Goal: Answer question/provide support: Share knowledge or assist other users

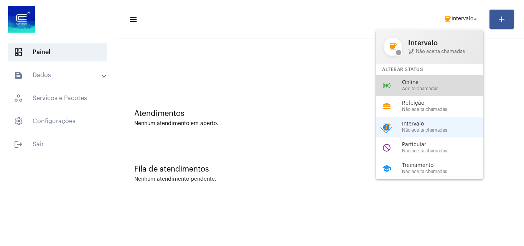
click at [432, 78] on div "online_prediction Online Aceita chamadas" at bounding box center [436, 85] width 120 height 21
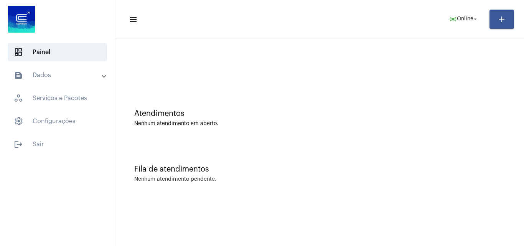
click at [406, 71] on div at bounding box center [319, 64] width 401 height 44
drag, startPoint x: 398, startPoint y: 162, endPoint x: 404, endPoint y: 160, distance: 6.8
click at [398, 162] on div "Fila de atendimentos Nenhum atendimento pendente." at bounding box center [319, 170] width 401 height 56
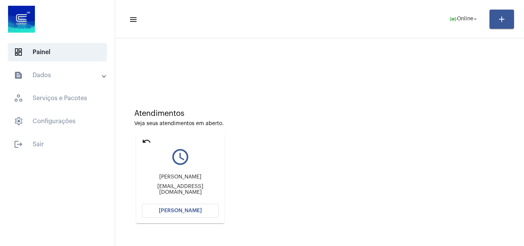
click at [179, 210] on span "[PERSON_NAME]" at bounding box center [180, 210] width 43 height 5
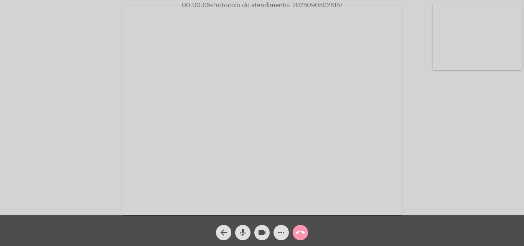
drag, startPoint x: 245, startPoint y: 227, endPoint x: 250, endPoint y: 229, distance: 5.1
click at [247, 232] on button "mic" at bounding box center [242, 232] width 15 height 15
click at [242, 230] on mat-icon "mic_off" at bounding box center [242, 232] width 9 height 9
click at [309, 4] on span "• Protocolo do atendimento: 20250905028157" at bounding box center [275, 5] width 132 height 6
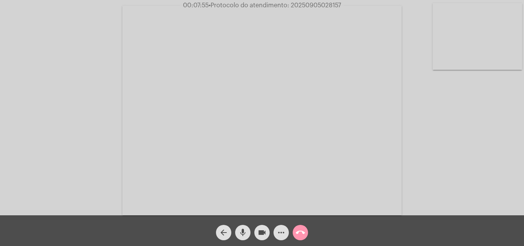
click at [300, 233] on mat-icon "call_end" at bounding box center [300, 232] width 9 height 9
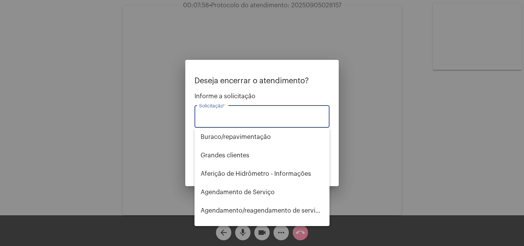
type input "t"
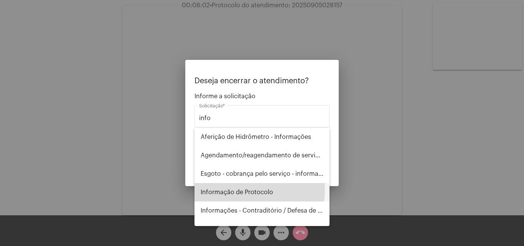
click at [245, 189] on span "Informação de Protocolo" at bounding box center [262, 192] width 123 height 18
type input "Informação de Protocolo"
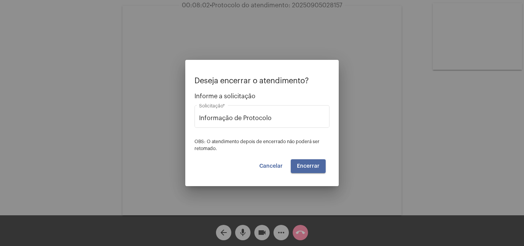
click at [318, 165] on span "Encerrar" at bounding box center [308, 165] width 23 height 5
click at [278, 164] on span "Cancelar" at bounding box center [270, 165] width 23 height 5
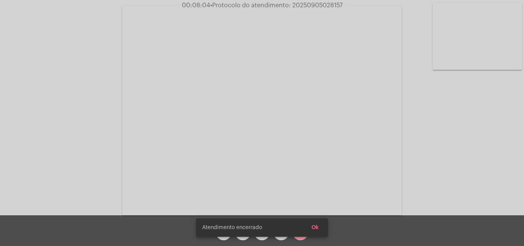
click at [221, 232] on snack-bar-container "Atendimento encerrado Ok" at bounding box center [262, 227] width 132 height 18
click at [320, 227] on div "Atendimento encerrado Ok" at bounding box center [262, 123] width 524 height 246
click at [317, 229] on span "Ok" at bounding box center [314, 227] width 7 height 5
click at [229, 232] on button "arrow_back" at bounding box center [223, 232] width 15 height 15
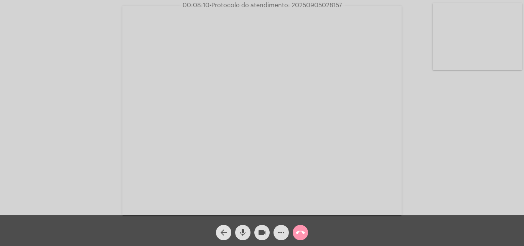
click at [228, 232] on button "arrow_back" at bounding box center [223, 232] width 15 height 15
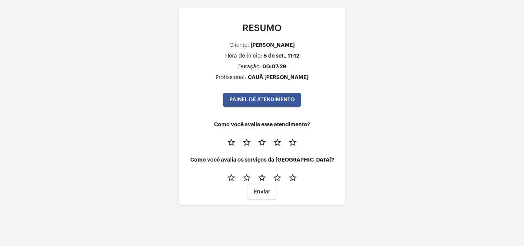
click at [289, 141] on mat-icon "star_border" at bounding box center [292, 142] width 9 height 9
click at [292, 176] on mat-icon "star_border" at bounding box center [292, 177] width 9 height 9
click at [257, 99] on span "PAINEL DE ATENDIMENTO" at bounding box center [261, 99] width 65 height 5
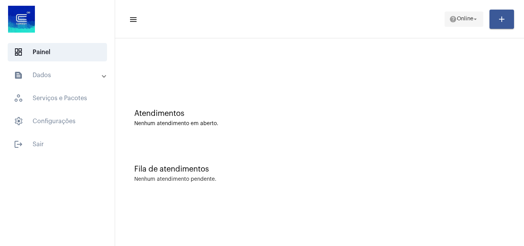
click at [457, 14] on span "help Online arrow_drop_down" at bounding box center [464, 19] width 30 height 14
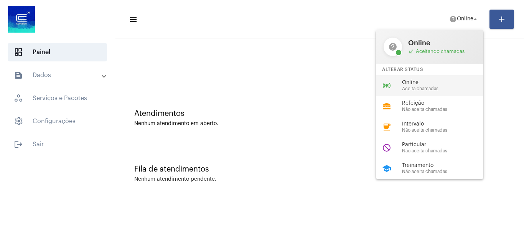
click at [455, 81] on span "Online" at bounding box center [445, 83] width 87 height 6
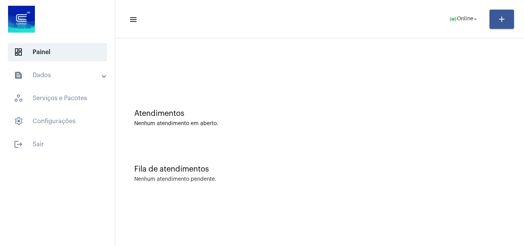
click at [466, 156] on div "Fila de atendimentos Nenhum atendimento pendente." at bounding box center [319, 170] width 401 height 56
click at [463, 137] on div "Atendimentos Nenhum atendimento em aberto." at bounding box center [319, 114] width 401 height 56
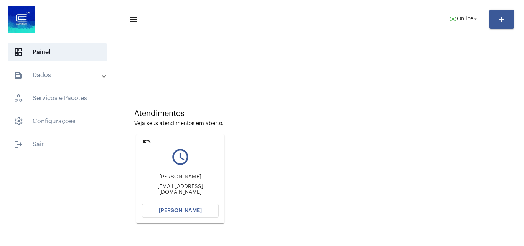
click at [185, 213] on span "[PERSON_NAME]" at bounding box center [180, 210] width 43 height 5
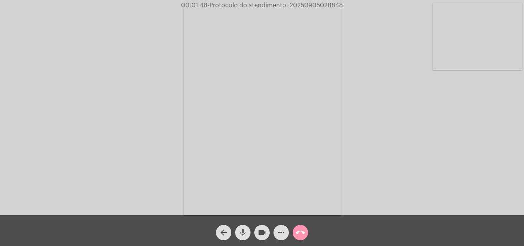
click at [243, 230] on mat-icon "mic" at bounding box center [242, 232] width 9 height 9
click at [246, 229] on mat-icon "mic_off" at bounding box center [242, 232] width 9 height 9
click at [251, 230] on div "mic" at bounding box center [242, 230] width 19 height 19
click at [415, 166] on div "Acessando Câmera e Microfone..." at bounding box center [262, 109] width 522 height 215
click at [243, 230] on mat-icon "mic_off" at bounding box center [242, 232] width 9 height 9
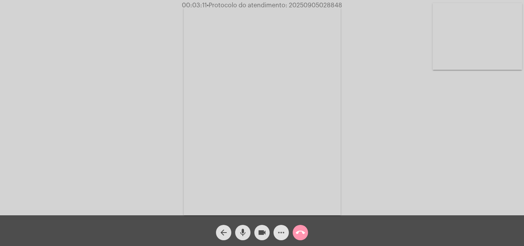
click at [282, 234] on mat-icon "more_horiz" at bounding box center [280, 232] width 9 height 9
click at [247, 238] on span "mic" at bounding box center [242, 232] width 9 height 15
click at [239, 232] on mat-icon "mic_off" at bounding box center [242, 232] width 9 height 9
click at [278, 226] on span "more_horiz" at bounding box center [280, 232] width 9 height 15
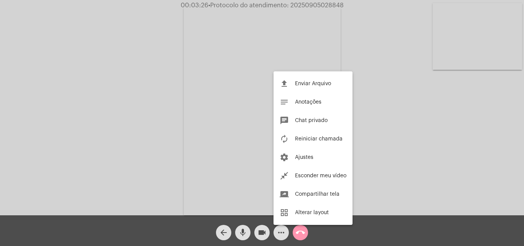
click at [176, 96] on div at bounding box center [262, 123] width 524 height 246
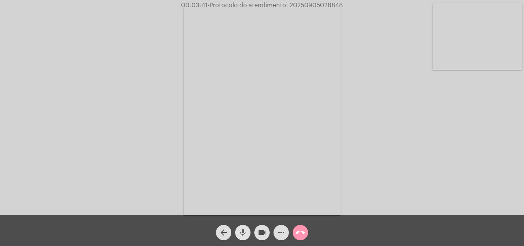
click at [247, 234] on mat-icon "mic" at bounding box center [242, 232] width 9 height 9
click at [245, 229] on mat-icon "mic_off" at bounding box center [242, 232] width 9 height 9
click at [247, 233] on mat-icon "mic" at bounding box center [242, 232] width 9 height 9
click at [243, 235] on mat-icon "mic_off" at bounding box center [242, 232] width 9 height 9
click at [245, 230] on mat-icon "mic" at bounding box center [242, 232] width 9 height 9
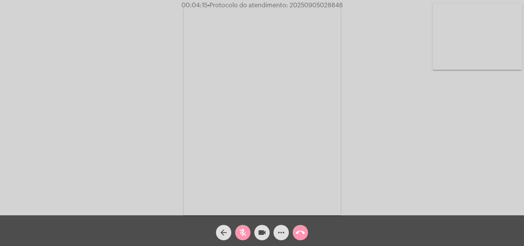
click at [243, 227] on span "mic_off" at bounding box center [242, 232] width 9 height 15
click at [282, 232] on mat-icon "more_horiz" at bounding box center [280, 232] width 9 height 9
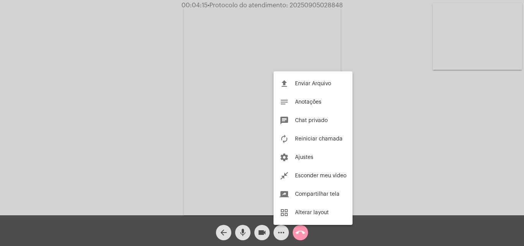
click at [156, 92] on div at bounding box center [262, 123] width 524 height 246
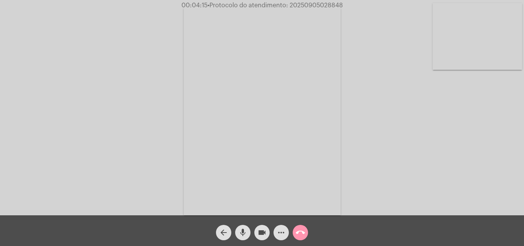
click at [244, 230] on mat-icon "mic" at bounding box center [242, 232] width 9 height 9
click at [243, 228] on mat-icon "mic_off" at bounding box center [242, 232] width 9 height 9
click at [241, 232] on mat-icon "mic" at bounding box center [242, 232] width 9 height 9
click at [265, 230] on mat-icon "videocam" at bounding box center [261, 232] width 9 height 9
click at [263, 232] on mat-icon "videocam_off" at bounding box center [261, 232] width 9 height 9
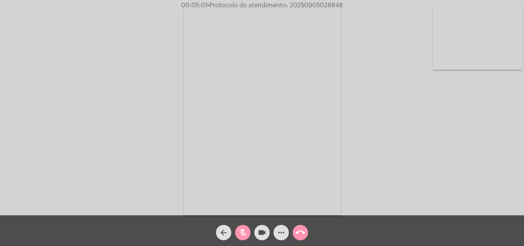
click at [264, 232] on mat-icon "videocam" at bounding box center [261, 232] width 9 height 9
click at [263, 233] on mat-icon "videocam_off" at bounding box center [261, 232] width 9 height 9
click at [245, 229] on mat-icon "mic_off" at bounding box center [242, 232] width 9 height 9
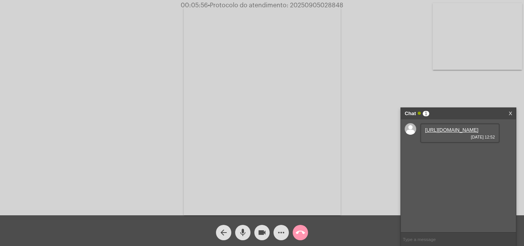
click at [447, 133] on link "https://neft-transfer-bucket.s3.amazonaws.com/temp-1ae6f120-2a62-beb2-9c38-7860…" at bounding box center [451, 130] width 53 height 6
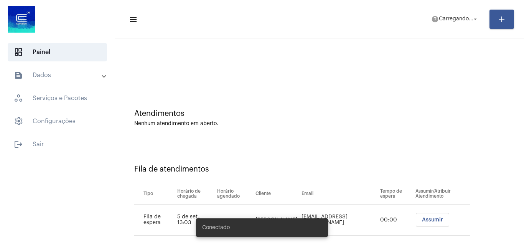
scroll to position [10, 0]
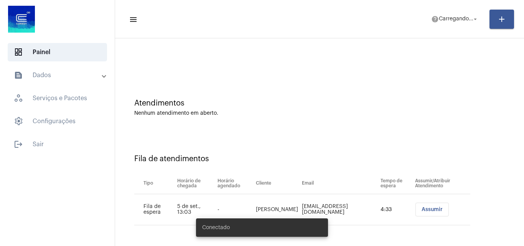
click at [423, 209] on span "Assumir" at bounding box center [431, 209] width 21 height 5
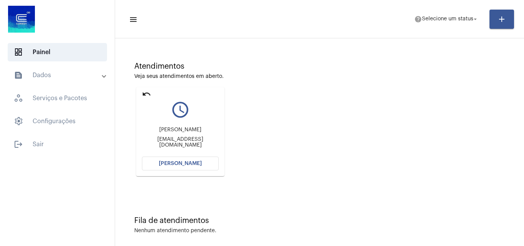
scroll to position [54, 0]
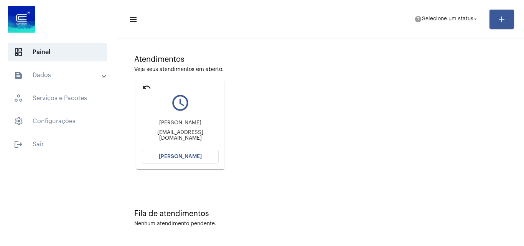
click at [191, 154] on span "[PERSON_NAME]" at bounding box center [180, 156] width 43 height 5
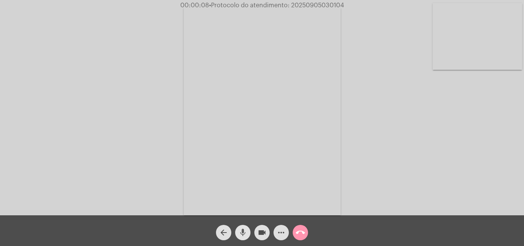
click at [243, 229] on mat-icon "mic" at bounding box center [242, 232] width 9 height 9
click at [242, 232] on mat-icon "mic_off" at bounding box center [242, 232] width 9 height 9
click at [242, 232] on mat-icon "mic" at bounding box center [242, 232] width 9 height 9
click at [242, 232] on mat-icon "mic_off" at bounding box center [242, 232] width 9 height 9
click at [243, 230] on mat-icon "mic" at bounding box center [242, 232] width 9 height 9
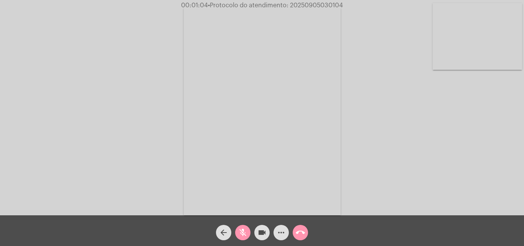
click at [243, 230] on mat-icon "mic_off" at bounding box center [242, 232] width 9 height 9
click at [243, 230] on mat-icon "mic" at bounding box center [242, 232] width 9 height 9
click at [259, 230] on mat-icon "videocam" at bounding box center [261, 232] width 9 height 9
click at [245, 231] on mat-icon "mic_off" at bounding box center [242, 232] width 9 height 9
click at [257, 234] on button "videocam_off" at bounding box center [261, 232] width 15 height 15
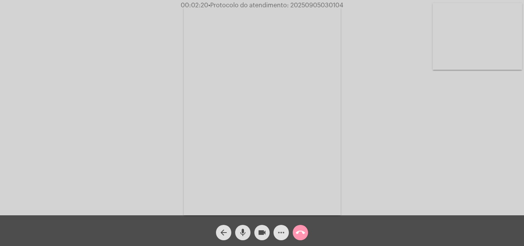
click at [284, 235] on mat-icon "more_horiz" at bounding box center [280, 232] width 9 height 9
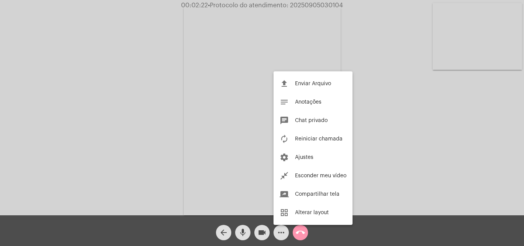
click at [155, 107] on div at bounding box center [262, 123] width 524 height 246
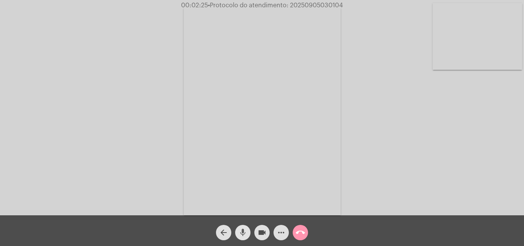
click at [243, 231] on mat-icon "mic" at bounding box center [242, 232] width 9 height 9
click at [245, 230] on mat-icon "mic_off" at bounding box center [242, 232] width 9 height 9
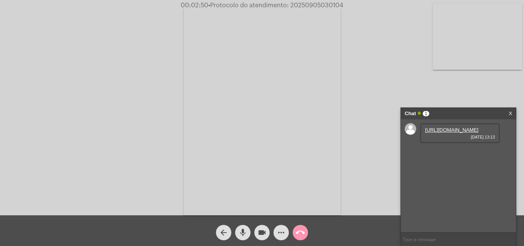
click at [460, 133] on link "https://neft-transfer-bucket.s3.amazonaws.com/temp-ff470df6-5623-cc30-684f-fc9e…" at bounding box center [451, 130] width 53 height 6
click at [455, 96] on div "Acessando Câmera e Microfone..." at bounding box center [262, 109] width 522 height 215
click at [240, 228] on mat-icon "mic" at bounding box center [242, 232] width 9 height 9
click at [243, 234] on mat-icon "mic_off" at bounding box center [242, 232] width 9 height 9
click at [241, 230] on mat-icon "mic" at bounding box center [242, 232] width 9 height 9
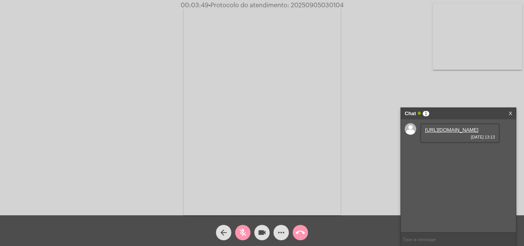
click at [261, 230] on mat-icon "videocam" at bounding box center [261, 232] width 9 height 9
click at [262, 230] on mat-icon "videocam_off" at bounding box center [261, 232] width 9 height 9
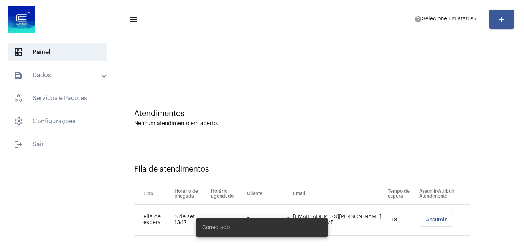
scroll to position [10, 0]
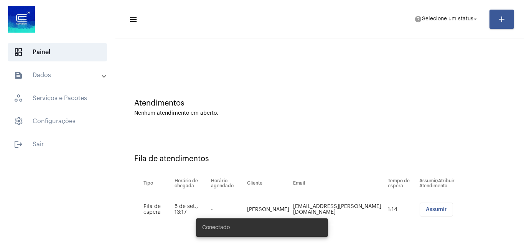
click at [426, 210] on span "Assumir" at bounding box center [436, 209] width 21 height 5
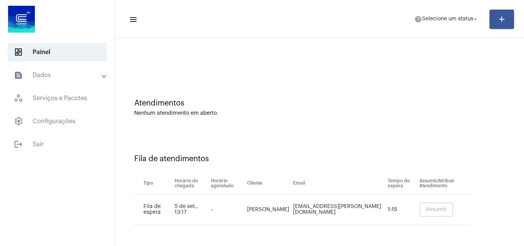
scroll to position [0, 0]
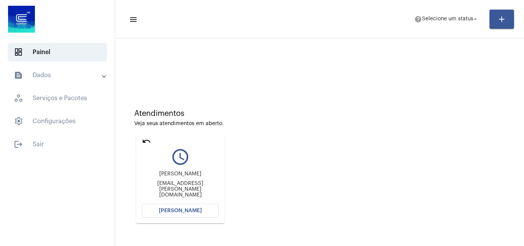
click at [143, 139] on mat-icon "undo" at bounding box center [146, 140] width 9 height 9
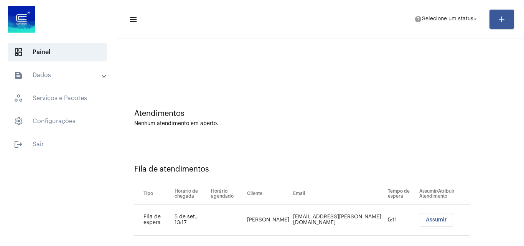
click at [61, 77] on mat-panel-title "text_snippet_outlined Dados" at bounding box center [58, 75] width 89 height 9
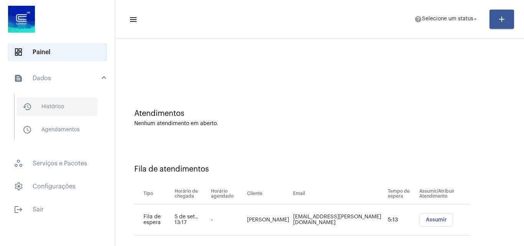
click at [52, 110] on span "history_outlined Histórico" at bounding box center [56, 106] width 81 height 18
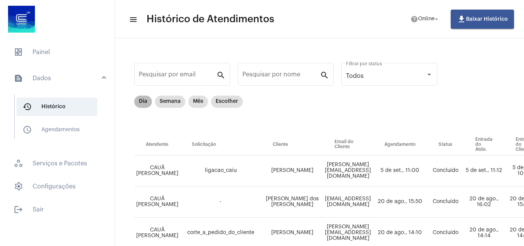
click at [141, 100] on mat-chip "Dia" at bounding box center [143, 101] width 18 height 12
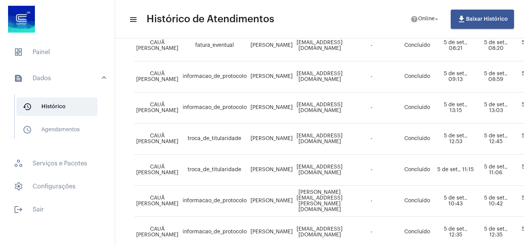
scroll to position [230, 0]
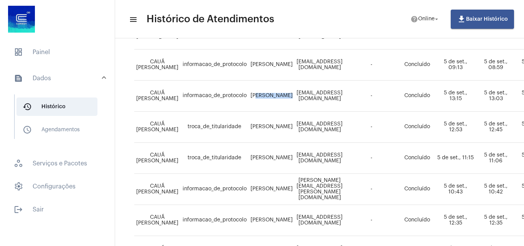
drag, startPoint x: 254, startPoint y: 94, endPoint x: 281, endPoint y: 90, distance: 27.4
click at [281, 91] on td "Maria Eduarda Rodrigues" at bounding box center [271, 96] width 46 height 31
click at [279, 89] on td "Maria Eduarda Rodrigues" at bounding box center [271, 96] width 46 height 31
click at [274, 90] on td "Maria Eduarda Rodrigues" at bounding box center [271, 96] width 46 height 31
drag, startPoint x: 251, startPoint y: 90, endPoint x: 283, endPoint y: 97, distance: 33.3
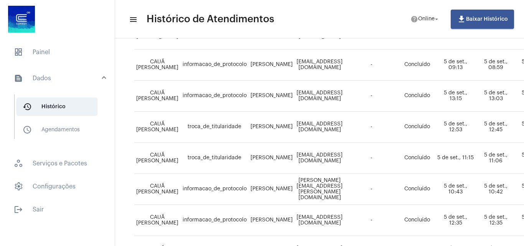
click at [283, 97] on td "Maria Eduarda Rodrigues" at bounding box center [271, 96] width 46 height 31
copy td "Maria Eduarda Rodrigues"
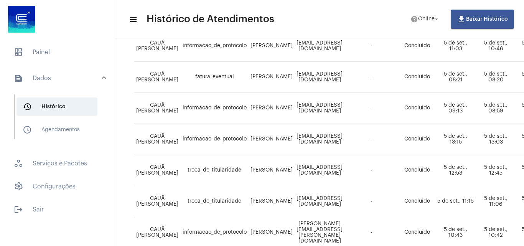
scroll to position [168, 0]
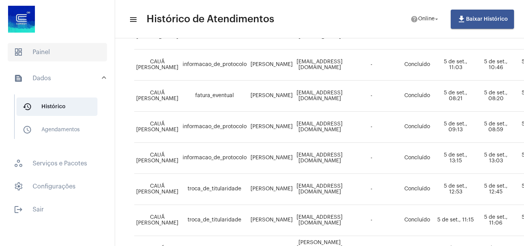
click at [62, 57] on span "dashboard Painel" at bounding box center [57, 52] width 99 height 18
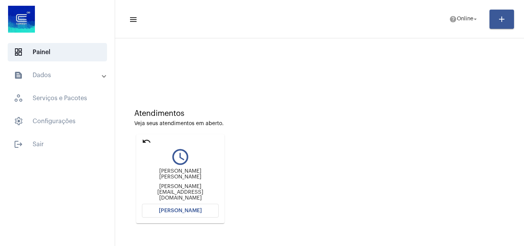
click at [189, 204] on button "[PERSON_NAME]" at bounding box center [180, 211] width 77 height 14
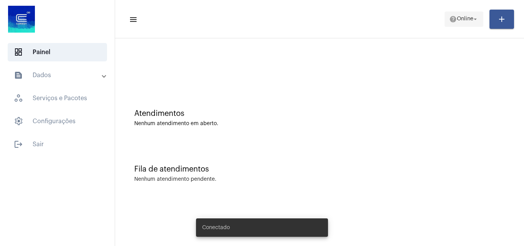
click at [463, 20] on span "Online" at bounding box center [465, 18] width 16 height 5
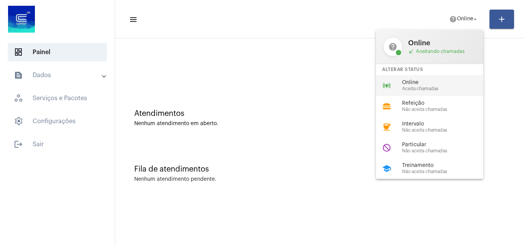
click at [414, 86] on div "Online Aceita chamadas" at bounding box center [445, 86] width 87 height 12
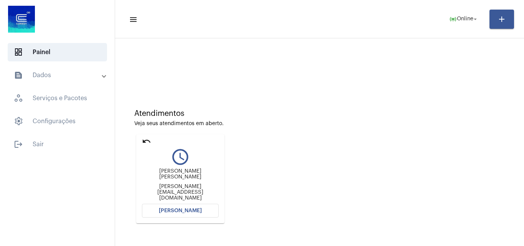
click at [454, 135] on div "Atendimentos Veja seus atendimentos em aberto. undo query_builder Tatiana Maria…" at bounding box center [319, 163] width 401 height 154
click at [193, 212] on span "[PERSON_NAME]" at bounding box center [180, 210] width 43 height 5
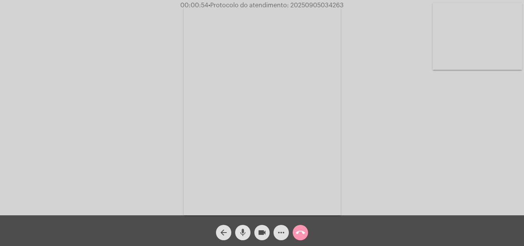
click at [242, 229] on mat-icon "mic" at bounding box center [242, 232] width 9 height 9
click at [244, 231] on mat-icon "mic_off" at bounding box center [242, 232] width 9 height 9
click at [243, 233] on mat-icon "mic" at bounding box center [242, 232] width 9 height 9
click at [243, 230] on mat-icon "mic_off" at bounding box center [242, 232] width 9 height 9
click at [244, 230] on mat-icon "mic" at bounding box center [242, 232] width 9 height 9
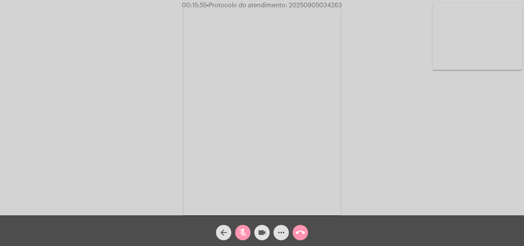
click at [261, 233] on mat-icon "videocam" at bounding box center [261, 232] width 9 height 9
click at [242, 231] on mat-icon "mic_off" at bounding box center [242, 232] width 9 height 9
click at [243, 229] on mat-icon "mic" at bounding box center [242, 232] width 9 height 9
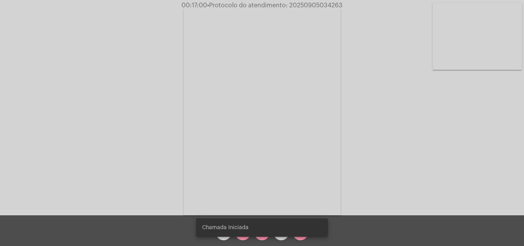
click at [240, 236] on snack-bar-container "Chamada Iniciada" at bounding box center [262, 227] width 132 height 18
click at [244, 234] on snack-bar-container "Chamada Iniciada" at bounding box center [262, 227] width 132 height 18
click at [242, 237] on div "Chamada Iniciada" at bounding box center [262, 227] width 150 height 37
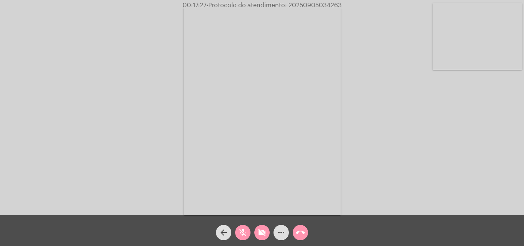
click at [242, 237] on div "Chamada Iniciada" at bounding box center [262, 227] width 150 height 37
click at [242, 237] on mat-icon "mic_off" at bounding box center [242, 232] width 9 height 9
click at [245, 230] on mat-icon "mic" at bounding box center [242, 232] width 9 height 9
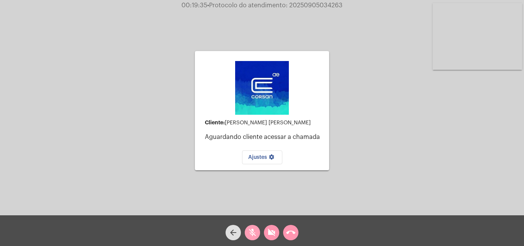
click at [245, 235] on button "mic_off" at bounding box center [252, 232] width 15 height 15
click at [266, 232] on button "videocam_off" at bounding box center [271, 232] width 15 height 15
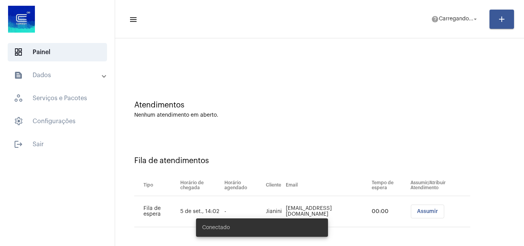
scroll to position [10, 0]
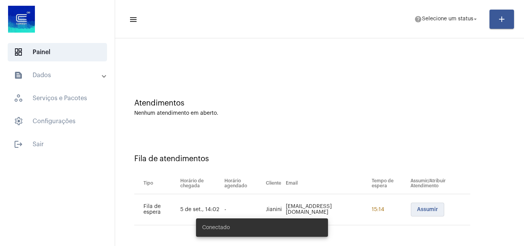
click at [417, 211] on span "Assumir" at bounding box center [427, 209] width 21 height 5
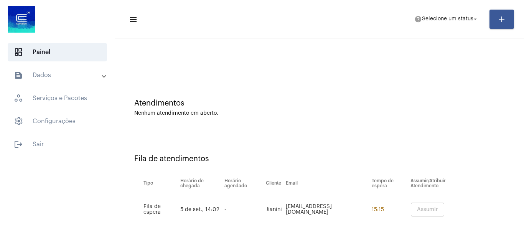
scroll to position [0, 0]
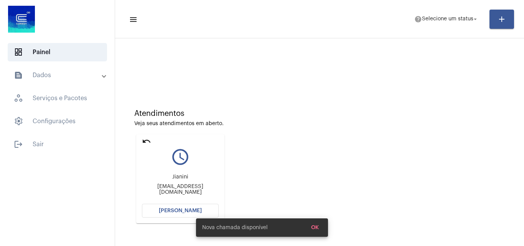
click at [183, 210] on span "[PERSON_NAME]" at bounding box center [180, 210] width 43 height 5
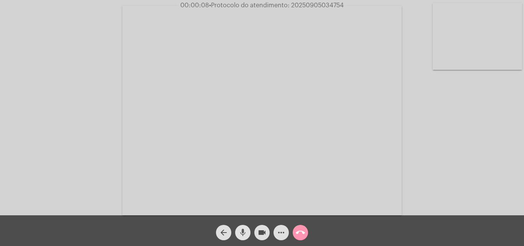
click at [241, 231] on mat-icon "mic" at bounding box center [242, 232] width 9 height 9
click at [243, 229] on mat-icon "mic_off" at bounding box center [242, 232] width 9 height 9
click at [243, 228] on mat-icon "mic" at bounding box center [242, 232] width 9 height 9
click at [266, 179] on video at bounding box center [261, 110] width 279 height 209
click at [167, 135] on video at bounding box center [133, 109] width 250 height 187
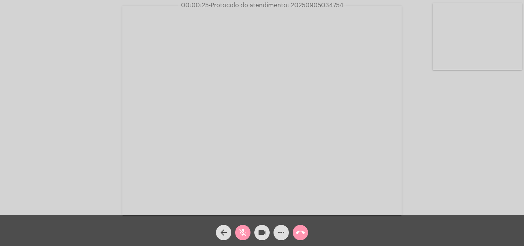
click at [244, 234] on mat-icon "mic_off" at bounding box center [242, 232] width 9 height 9
click at [246, 226] on span "mic" at bounding box center [242, 232] width 9 height 15
click at [241, 230] on mat-icon "mic_off" at bounding box center [242, 232] width 9 height 9
click at [280, 230] on mat-icon "more_horiz" at bounding box center [280, 232] width 9 height 9
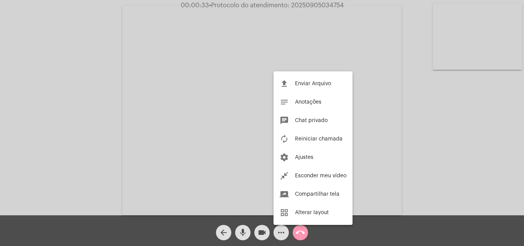
click at [254, 175] on div at bounding box center [262, 123] width 524 height 246
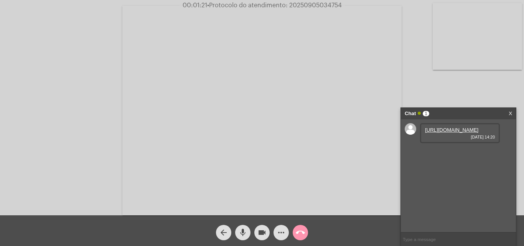
click at [246, 233] on mat-icon "mic" at bounding box center [242, 232] width 9 height 9
click at [243, 230] on mat-icon "mic_off" at bounding box center [242, 232] width 9 height 9
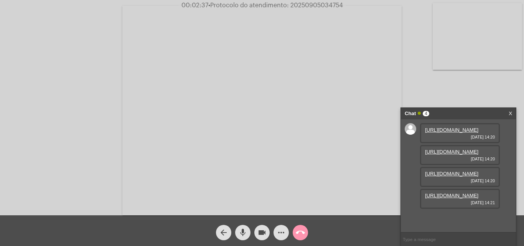
click at [450, 133] on link "[URL][DOMAIN_NAME]" at bounding box center [451, 130] width 53 height 6
click at [449, 155] on link "[URL][DOMAIN_NAME]" at bounding box center [451, 152] width 53 height 6
click at [451, 174] on link "[URL][DOMAIN_NAME]" at bounding box center [451, 174] width 53 height 6
click at [451, 198] on link "[URL][DOMAIN_NAME]" at bounding box center [451, 195] width 53 height 6
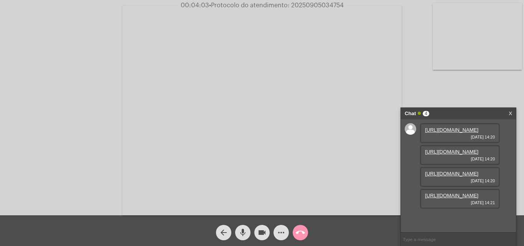
click at [304, 90] on video at bounding box center [261, 110] width 279 height 209
click at [483, 82] on video at bounding box center [391, 109] width 250 height 187
click at [166, 89] on div "Acessando Câmera e Microfone..." at bounding box center [262, 108] width 522 height 215
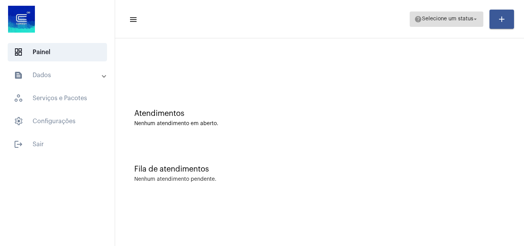
click at [435, 16] on span "Selecione um status" at bounding box center [447, 18] width 51 height 5
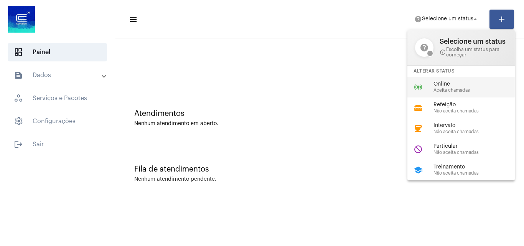
click at [426, 85] on div "online_prediction Online Aceita chamadas" at bounding box center [467, 87] width 120 height 21
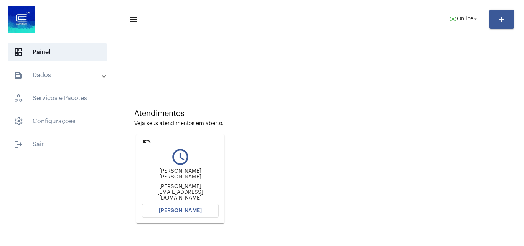
click at [183, 210] on span "[PERSON_NAME]" at bounding box center [180, 210] width 43 height 5
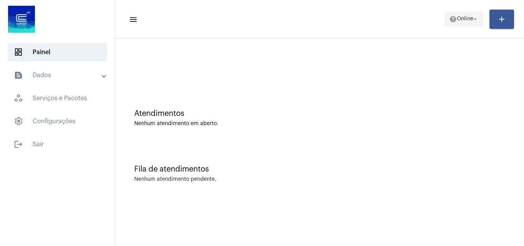
click at [458, 15] on span "help Online arrow_drop_down" at bounding box center [464, 19] width 30 height 14
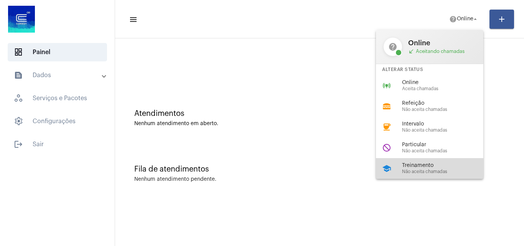
click at [419, 171] on span "Não aceita chamadas" at bounding box center [445, 171] width 87 height 5
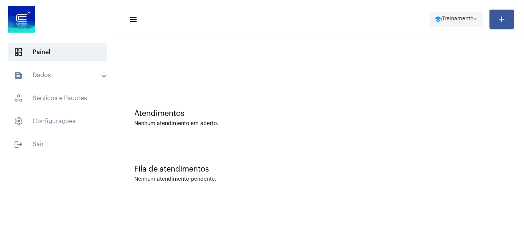
click at [474, 18] on mat-icon "arrow_drop_down" at bounding box center [475, 19] width 7 height 7
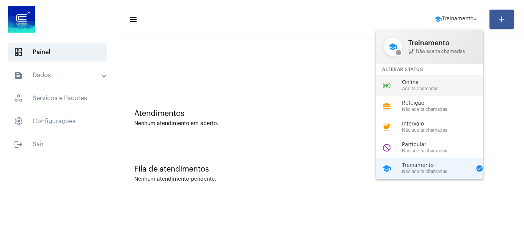
click at [408, 90] on span "Aceita chamadas" at bounding box center [445, 88] width 87 height 5
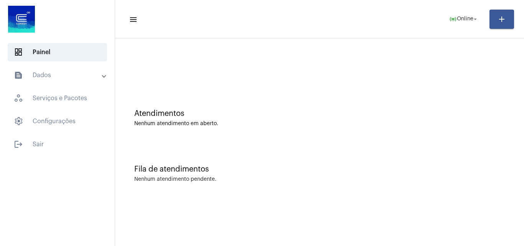
click at [441, 124] on div "Nenhum atendimento em aberto." at bounding box center [319, 124] width 370 height 6
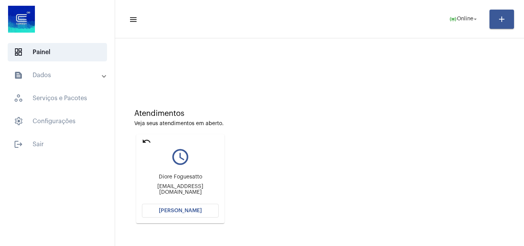
click at [413, 109] on div "Atendimentos Veja seus atendimentos em aberto. undo query_builder Diore Foguesa…" at bounding box center [319, 163] width 401 height 154
click at [192, 209] on span "[PERSON_NAME]" at bounding box center [180, 210] width 43 height 5
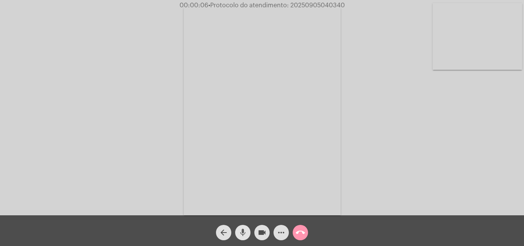
click at [244, 228] on mat-icon "mic" at bounding box center [242, 232] width 9 height 9
click at [243, 227] on span "mic_off" at bounding box center [242, 232] width 9 height 15
click at [243, 227] on span "mic" at bounding box center [242, 232] width 9 height 15
click at [274, 186] on video at bounding box center [262, 110] width 157 height 209
click at [152, 165] on video at bounding box center [117, 109] width 157 height 209
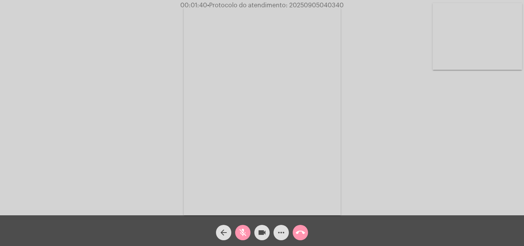
click at [242, 230] on mat-icon "mic_off" at bounding box center [242, 232] width 9 height 9
click at [242, 232] on mat-icon "mic" at bounding box center [242, 232] width 9 height 9
click at [260, 232] on mat-icon "videocam" at bounding box center [261, 232] width 9 height 9
click at [242, 233] on mat-icon "mic_off" at bounding box center [242, 232] width 9 height 9
click at [263, 234] on mat-icon "videocam_off" at bounding box center [261, 232] width 9 height 9
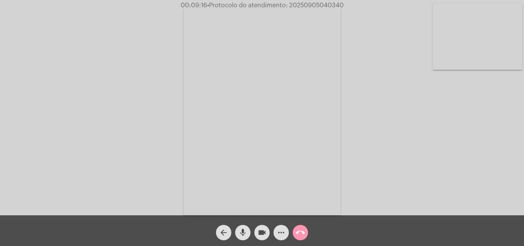
click at [306, 3] on span "• Protocolo do atendimento: 20250905040340" at bounding box center [275, 5] width 136 height 6
copy span "20250905040340"
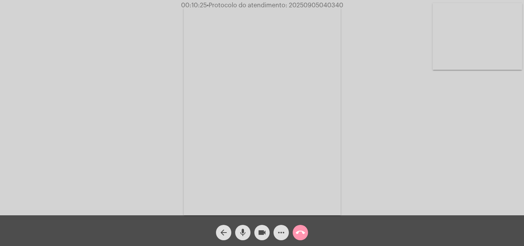
copy span "20250905040340"
click at [276, 232] on button "more_horiz" at bounding box center [280, 232] width 15 height 15
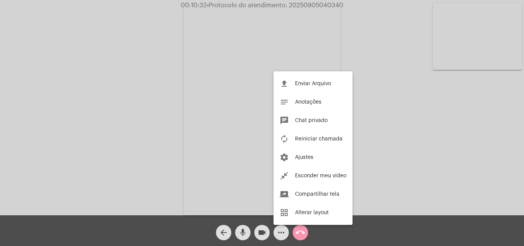
click at [153, 95] on div at bounding box center [262, 123] width 524 height 246
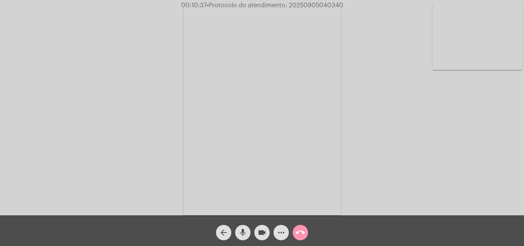
click at [301, 3] on span "• Protocolo do atendimento: 20250905040340" at bounding box center [275, 5] width 136 height 6
copy span "20250905040340"
click at [303, 231] on mat-icon "call_end" at bounding box center [300, 232] width 9 height 9
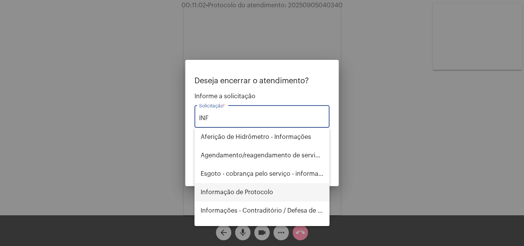
click at [243, 191] on span "Informação de Protocolo" at bounding box center [262, 192] width 123 height 18
type input "Informação de Protocolo"
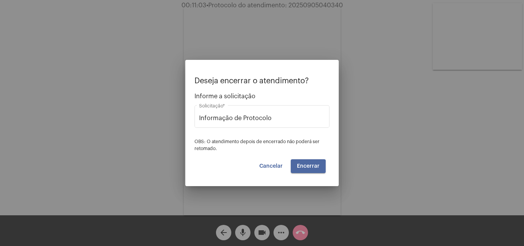
click at [299, 167] on span "Encerrar" at bounding box center [308, 165] width 23 height 5
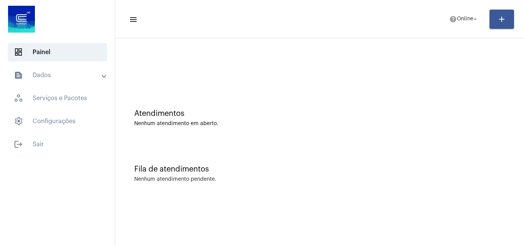
click at [406, 109] on div "Atendimentos" at bounding box center [319, 113] width 370 height 8
click at [494, 165] on div "Fila de atendimentos" at bounding box center [319, 169] width 370 height 8
click at [449, 20] on mat-icon "help" at bounding box center [453, 19] width 8 height 8
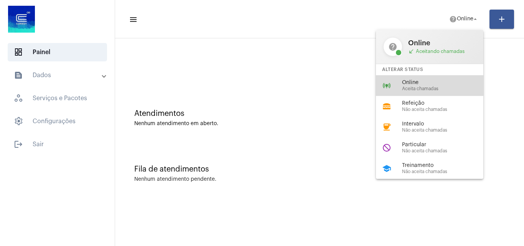
click at [419, 92] on div "online_prediction Online Aceita chamadas" at bounding box center [436, 85] width 120 height 21
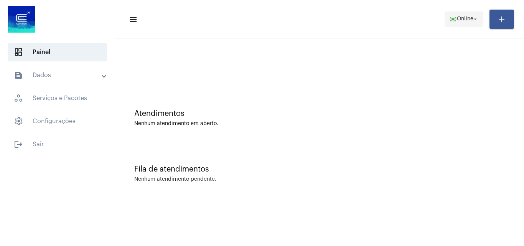
click at [445, 16] on button "online_prediction Online arrow_drop_down" at bounding box center [463, 19] width 39 height 15
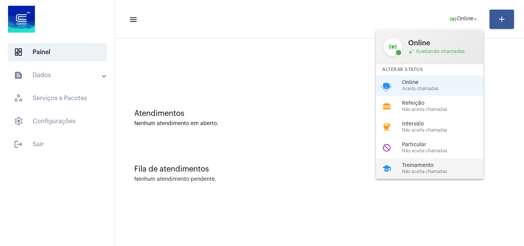
click at [424, 168] on div "Treinamento Não aceita chamadas" at bounding box center [445, 169] width 87 height 12
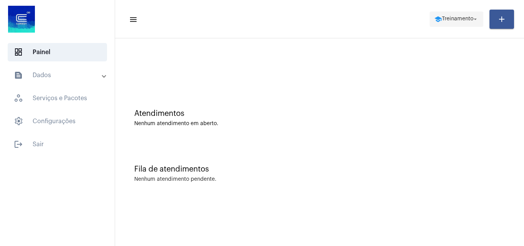
click at [429, 17] on button "school Treinamento arrow_drop_down" at bounding box center [456, 19] width 54 height 15
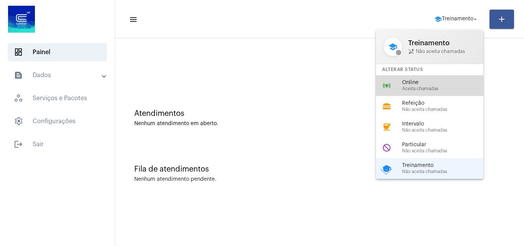
click at [413, 84] on span "Online" at bounding box center [445, 83] width 87 height 6
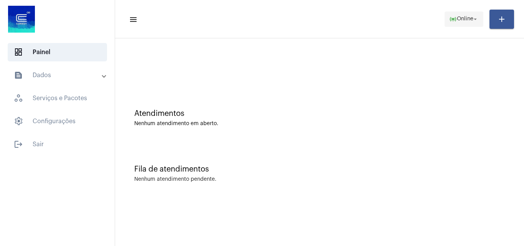
click at [469, 18] on span "Online" at bounding box center [465, 18] width 16 height 5
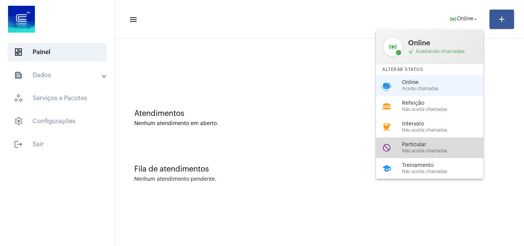
click at [425, 152] on span "Não aceita chamadas" at bounding box center [445, 150] width 87 height 5
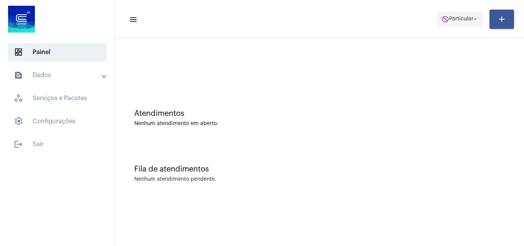
click at [460, 18] on span "do_not_disturb Particular arrow_drop_down" at bounding box center [459, 19] width 37 height 14
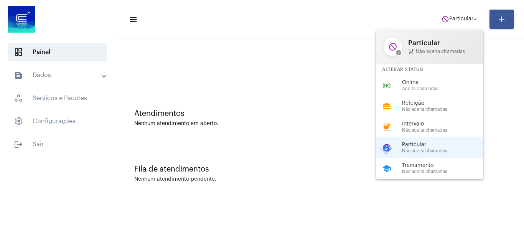
click at [408, 84] on span "Online" at bounding box center [445, 83] width 87 height 6
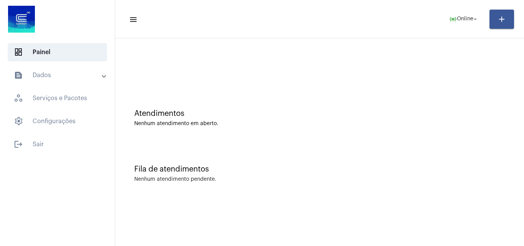
click at [462, 163] on div "Fila de atendimentos Nenhum atendimento pendente." at bounding box center [319, 170] width 401 height 56
click at [432, 120] on div "Atendimentos Nenhum atendimento em aberto." at bounding box center [319, 117] width 370 height 17
click at [415, 145] on div "Fila de atendimentos Nenhum atendimento pendente." at bounding box center [319, 170] width 401 height 56
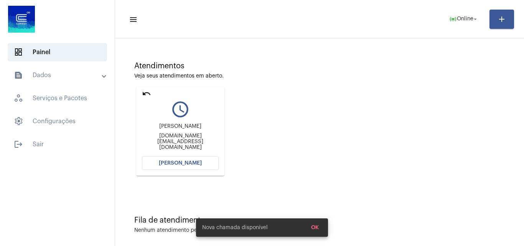
scroll to position [54, 0]
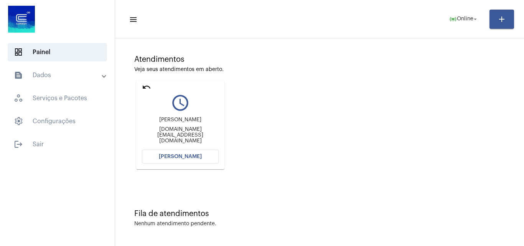
click at [201, 159] on button "Abrir Chamada" at bounding box center [180, 157] width 77 height 14
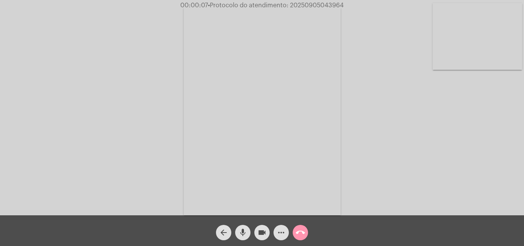
click at [239, 235] on mat-icon "mic" at bounding box center [242, 232] width 9 height 9
click at [439, 175] on div "Acessando Câmera e Microfone..." at bounding box center [262, 109] width 522 height 215
click at [357, 127] on div "Acessando Câmera e Microfone..." at bounding box center [262, 109] width 522 height 215
click at [241, 226] on span "mic_off" at bounding box center [242, 232] width 9 height 15
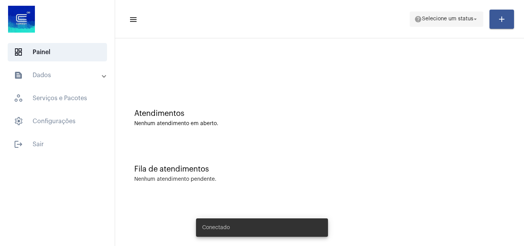
click at [438, 25] on span "help Selecione um status arrow_drop_down" at bounding box center [446, 19] width 64 height 14
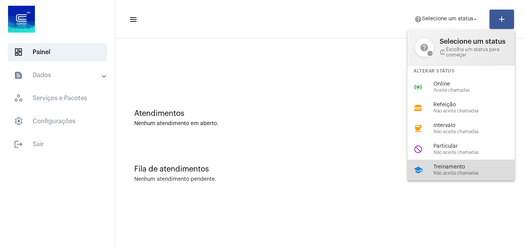
click at [452, 166] on span "Treinamento" at bounding box center [476, 167] width 87 height 6
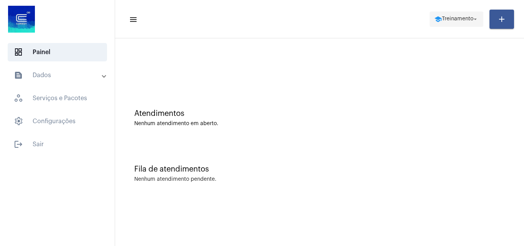
click at [467, 18] on span "Treinamento" at bounding box center [457, 18] width 31 height 5
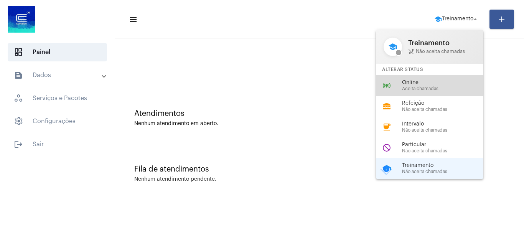
click at [432, 84] on span "Online" at bounding box center [445, 83] width 87 height 6
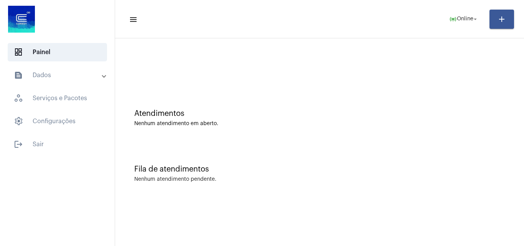
click at [431, 105] on div "Atendimentos Nenhum atendimento em aberto." at bounding box center [319, 114] width 401 height 56
click at [491, 102] on div "Atendimentos Nenhum atendimento em aberto." at bounding box center [319, 114] width 401 height 56
click at [453, 149] on div "Fila de atendimentos Nenhum atendimento pendente." at bounding box center [319, 170] width 401 height 56
click at [409, 121] on div "Nenhum atendimento em aberto." at bounding box center [319, 124] width 370 height 6
click at [517, 86] on div "Atendimentos Nenhum atendimento em aberto. Fila de atendimentos Nenhum atendime…" at bounding box center [319, 119] width 401 height 155
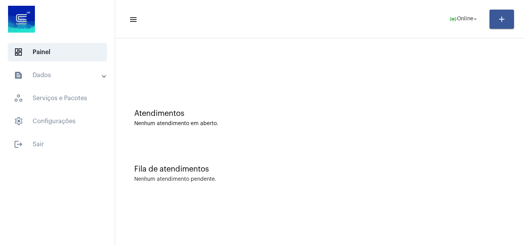
click at [296, 119] on div "Atendimentos Nenhum atendimento em aberto." at bounding box center [319, 117] width 370 height 17
click at [467, 142] on div "Fila de atendimentos Nenhum atendimento pendente." at bounding box center [319, 170] width 401 height 56
click at [30, 73] on mat-panel-title "text_snippet_outlined Dados" at bounding box center [58, 75] width 89 height 9
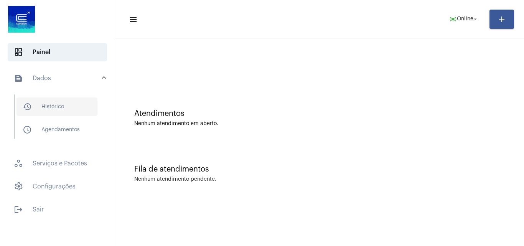
click at [43, 108] on span "history_outlined Histórico" at bounding box center [56, 106] width 81 height 18
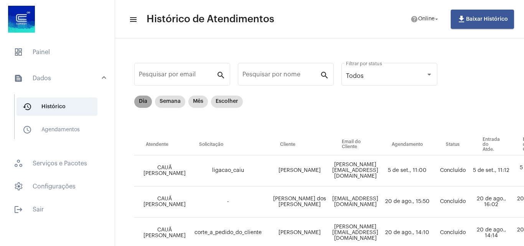
click at [144, 106] on mat-chip "Dia" at bounding box center [143, 101] width 18 height 12
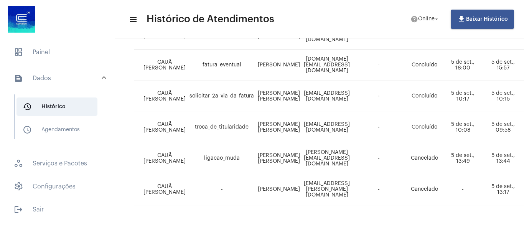
scroll to position [577, 0]
click at [406, 72] on td "-" at bounding box center [379, 65] width 54 height 31
click at [49, 54] on span "dashboard Painel" at bounding box center [57, 52] width 99 height 18
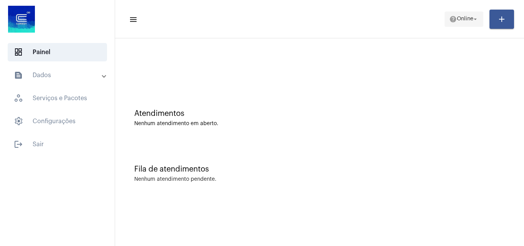
click at [452, 19] on mat-icon "help" at bounding box center [453, 19] width 8 height 8
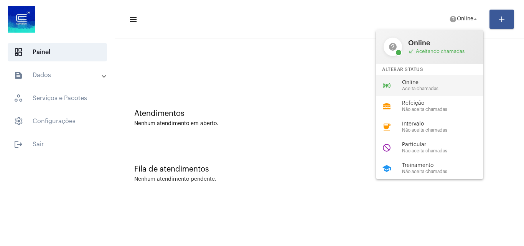
click at [429, 83] on span "Online" at bounding box center [445, 83] width 87 height 6
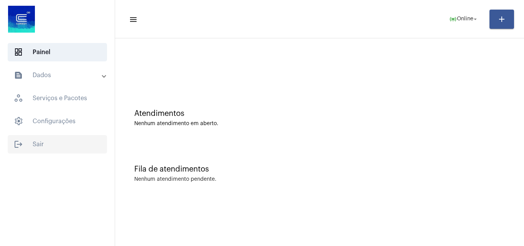
click at [18, 141] on mat-icon "logout" at bounding box center [18, 144] width 9 height 9
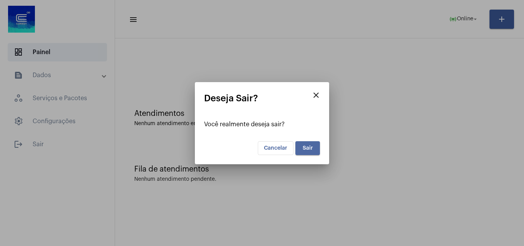
drag, startPoint x: 313, startPoint y: 147, endPoint x: 317, endPoint y: 143, distance: 6.0
click at [317, 143] on button "Sair" at bounding box center [307, 148] width 25 height 14
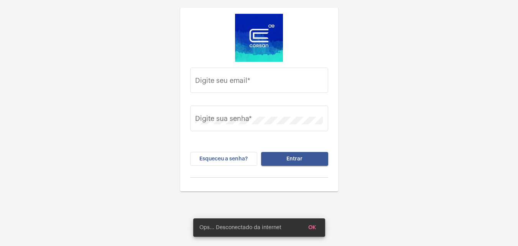
type input "[EMAIL_ADDRESS][PERSON_NAME][DOMAIN_NAME]"
